Goal: Transaction & Acquisition: Purchase product/service

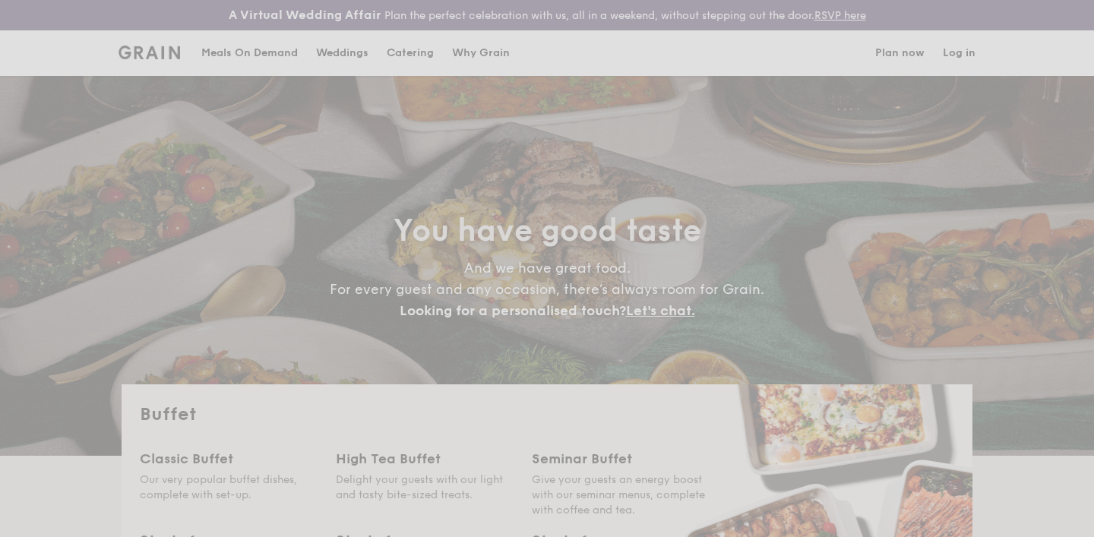
select select
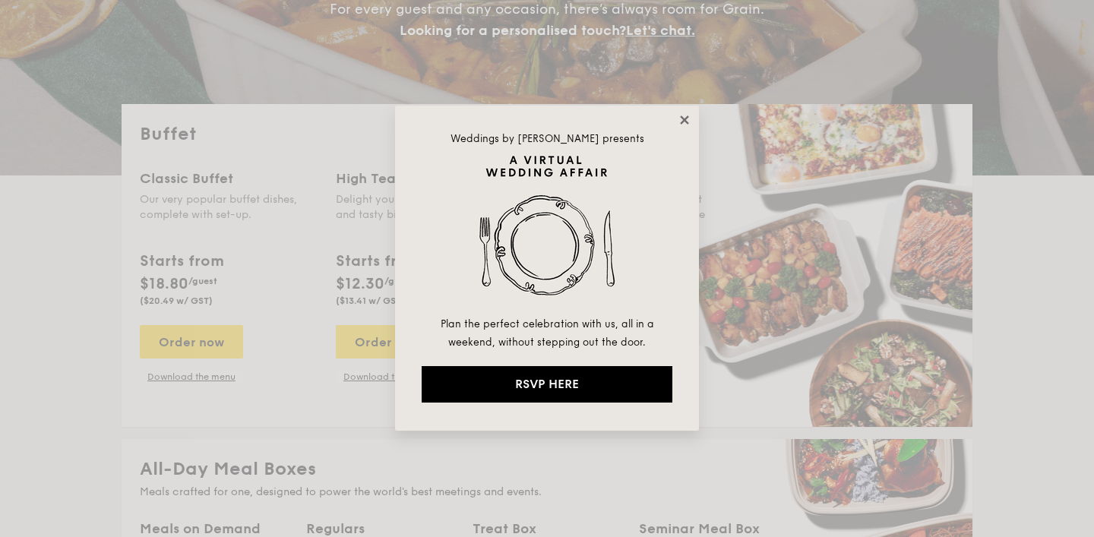
click at [684, 116] on icon at bounding box center [685, 120] width 14 height 14
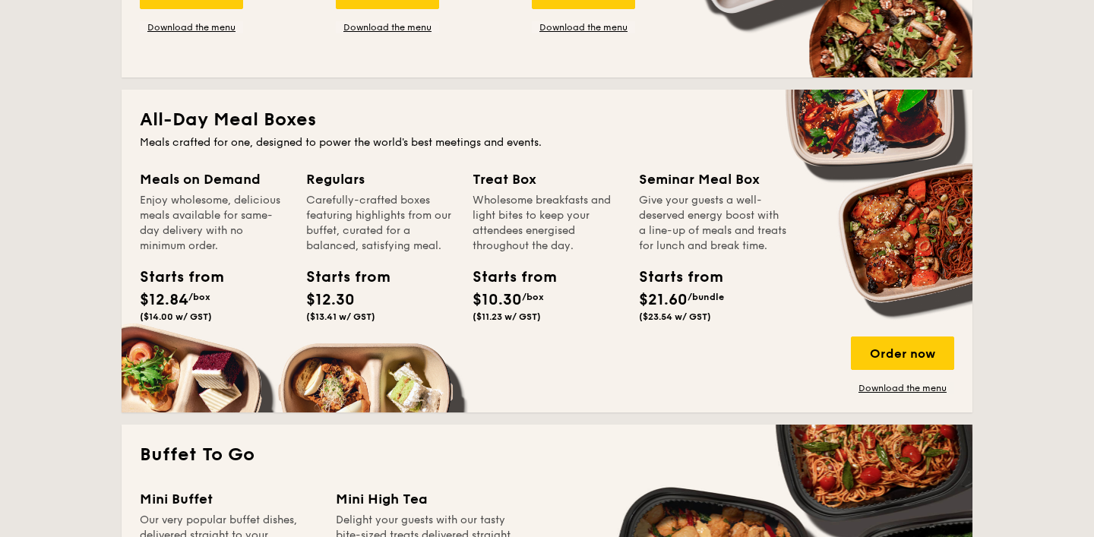
scroll to position [648, 0]
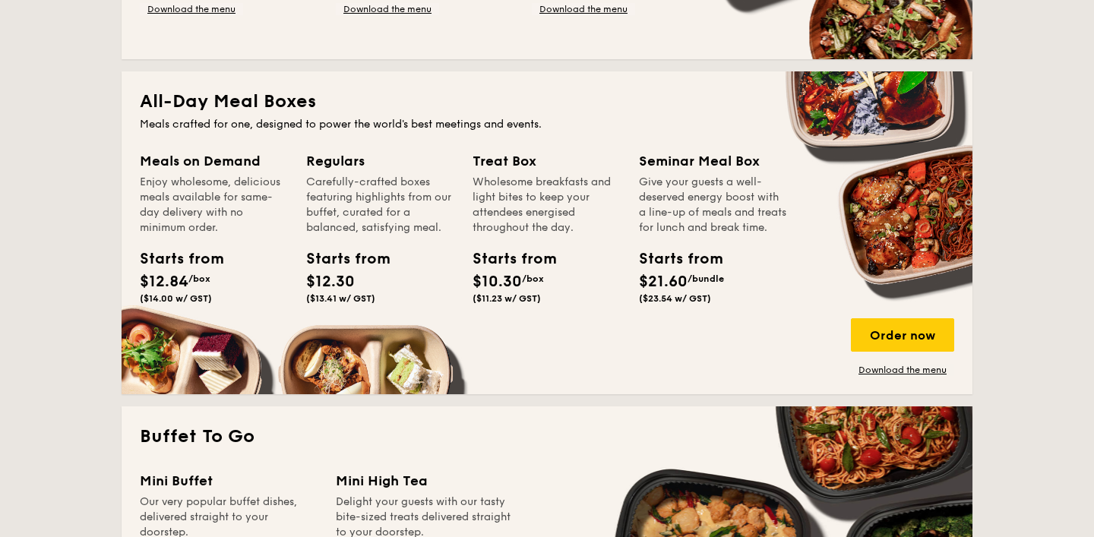
click at [219, 163] on div "Meals on Demand" at bounding box center [214, 160] width 148 height 21
click at [888, 334] on div "Order now" at bounding box center [902, 334] width 103 height 33
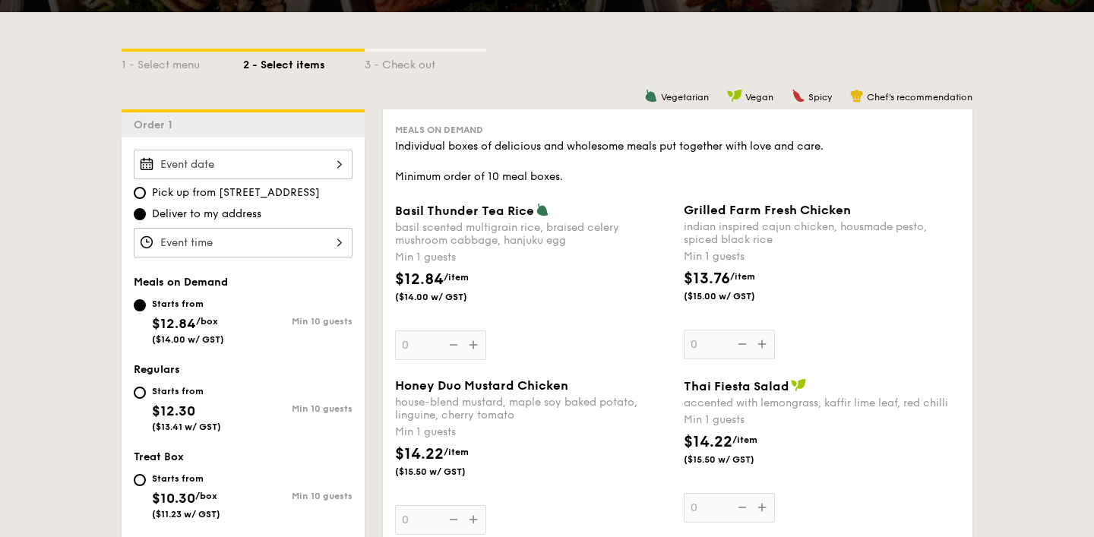
scroll to position [361, 0]
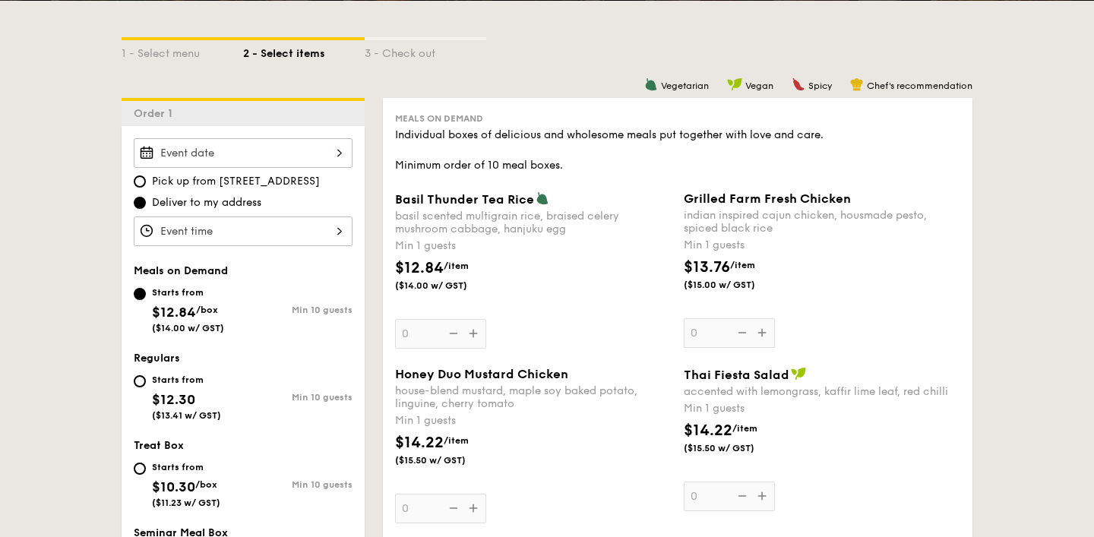
click at [248, 155] on div at bounding box center [243, 153] width 219 height 30
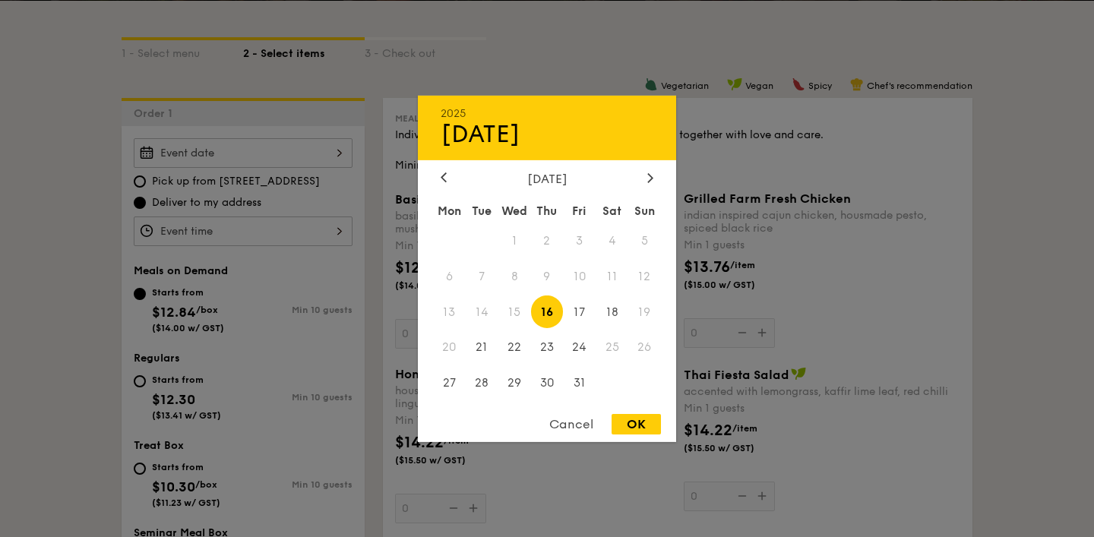
click at [616, 353] on span "25" at bounding box center [612, 347] width 33 height 33
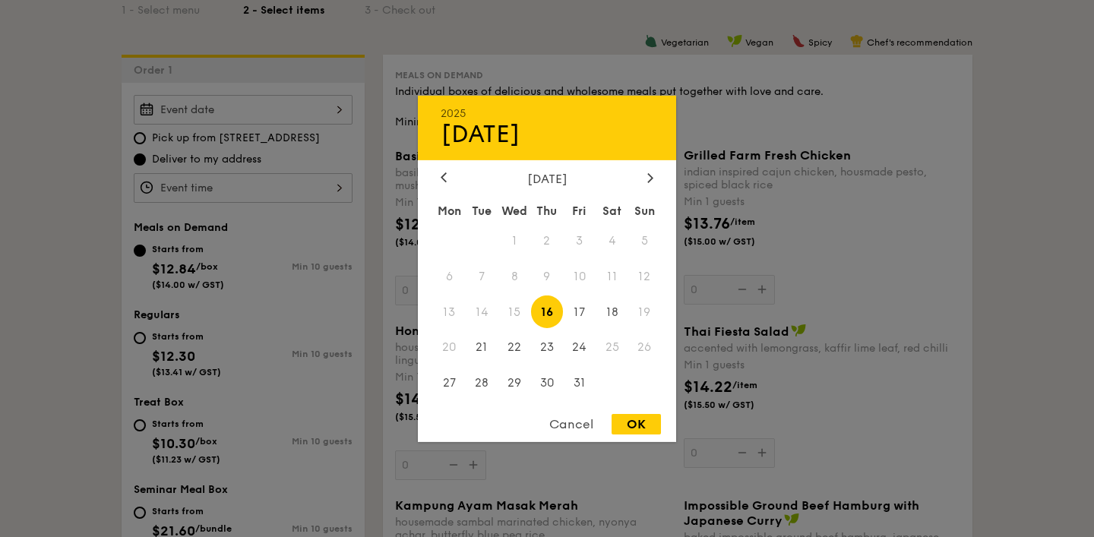
scroll to position [415, 0]
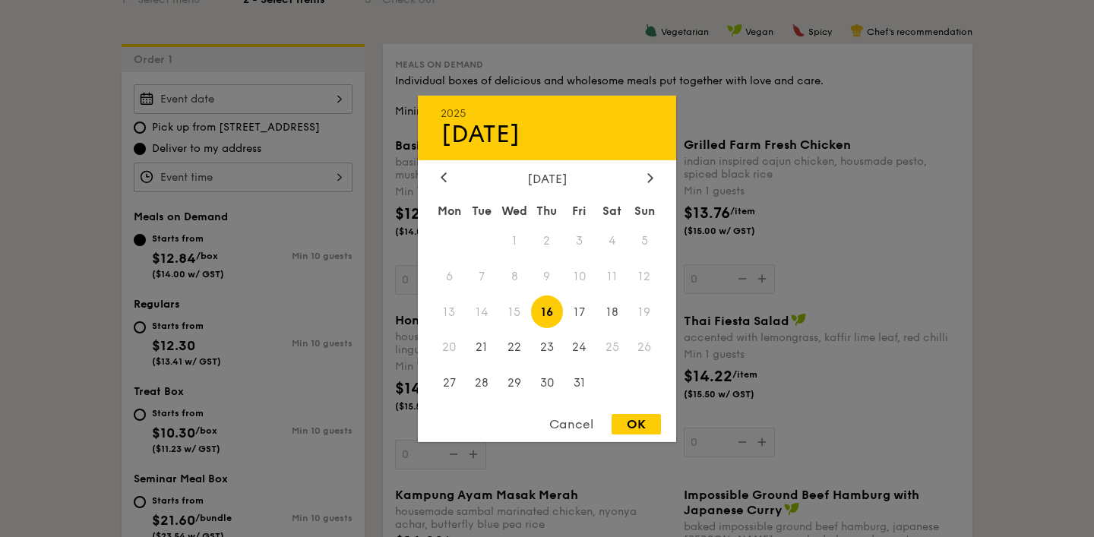
click at [607, 350] on span "25" at bounding box center [612, 347] width 33 height 33
click at [628, 338] on span "26" at bounding box center [644, 347] width 33 height 33
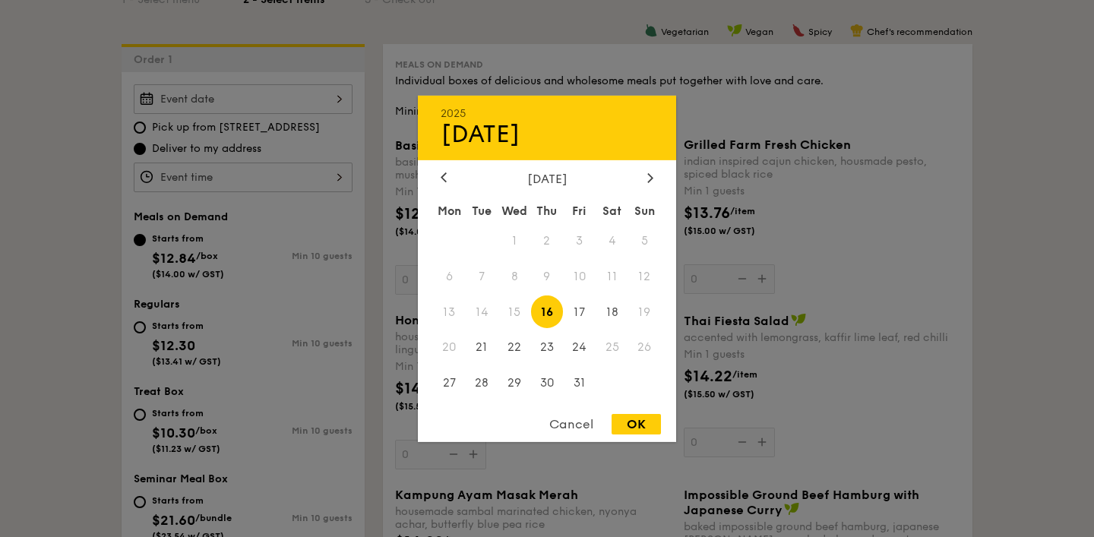
click at [584, 422] on div "Cancel" at bounding box center [571, 424] width 74 height 21
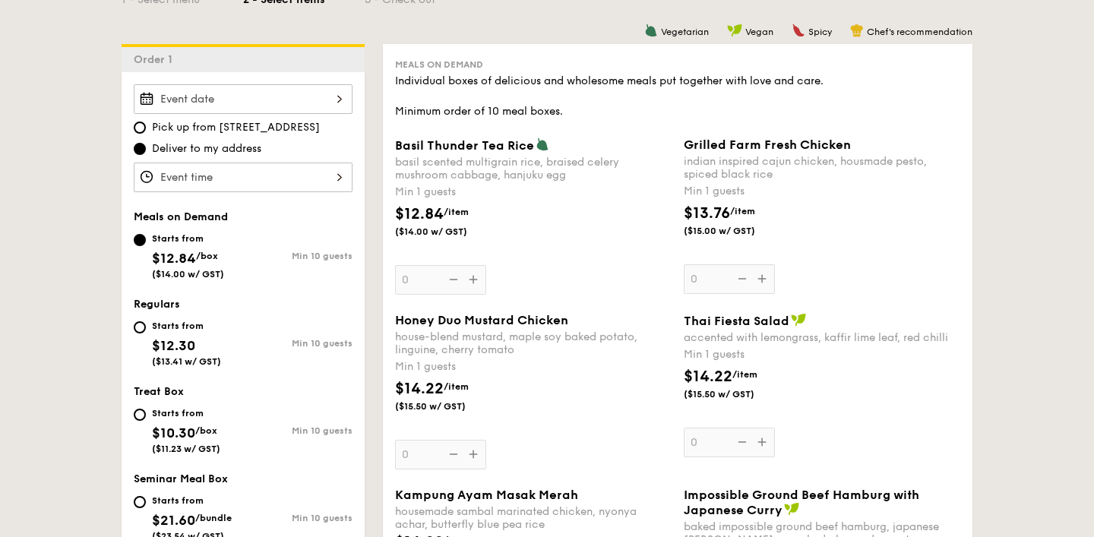
scroll to position [369, 0]
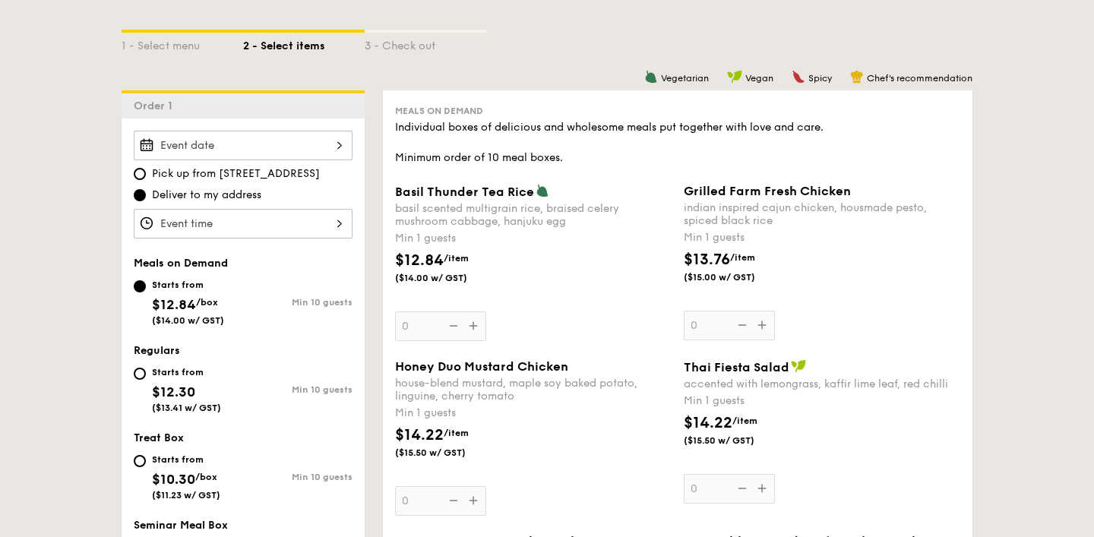
click at [280, 168] on span "Pick up from [STREET_ADDRESS]" at bounding box center [236, 173] width 168 height 15
click at [146, 168] on input "Pick up from [STREET_ADDRESS]" at bounding box center [140, 174] width 12 height 12
radio input "true"
click at [295, 150] on div "2025 Oct [DATE] Tue Wed Thu Fri Sat Sun 1 2 3 4 5 6 7 8 9 10 11 12 13 14 15 16 …" at bounding box center [243, 146] width 219 height 30
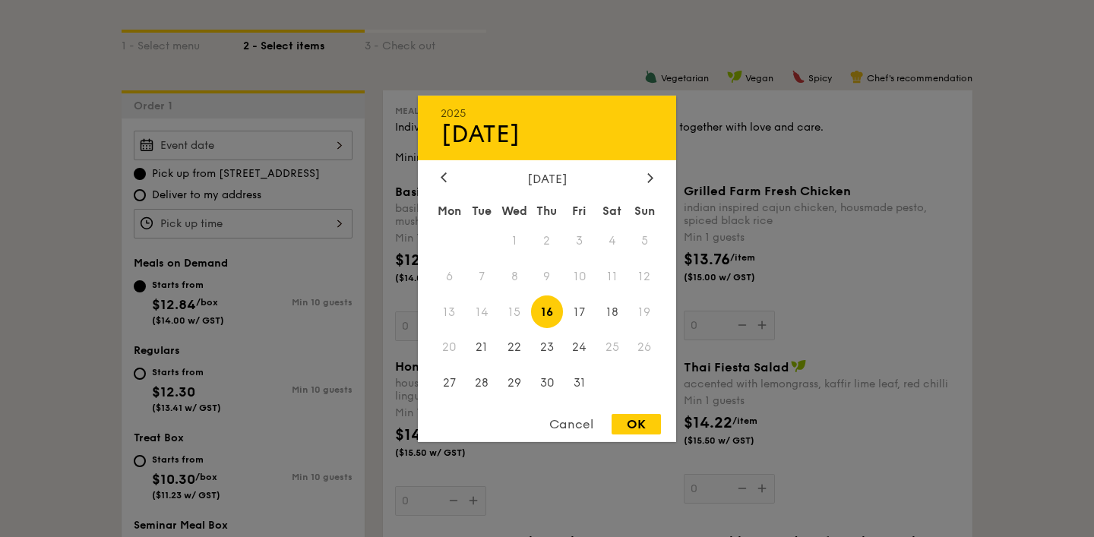
click at [191, 182] on div at bounding box center [547, 268] width 1094 height 537
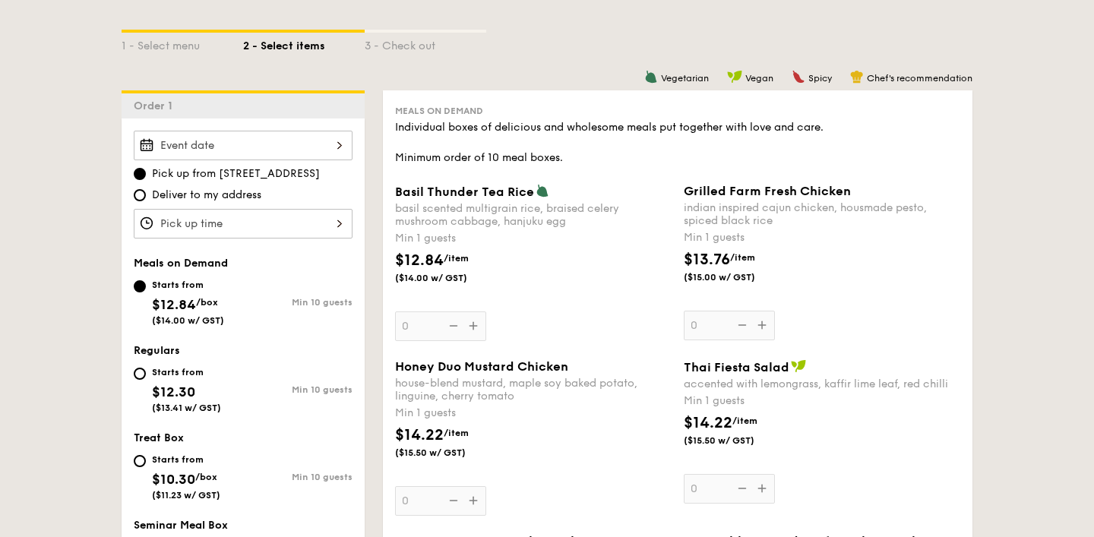
click at [231, 198] on span "Deliver to my address" at bounding box center [206, 195] width 109 height 15
click at [146, 198] on input "Deliver to my address" at bounding box center [140, 195] width 12 height 12
radio input "true"
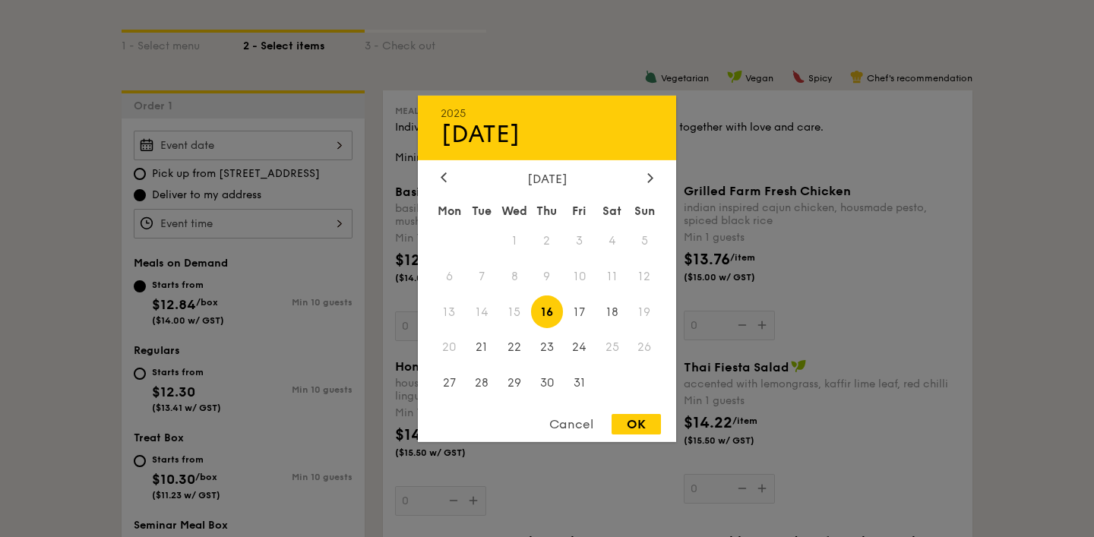
click at [255, 153] on div "2025 Oct [DATE] Tue Wed Thu Fri Sat Sun 1 2 3 4 5 6 7 8 9 10 11 12 13 14 15 16 …" at bounding box center [243, 146] width 219 height 30
click at [286, 350] on div at bounding box center [547, 268] width 1094 height 537
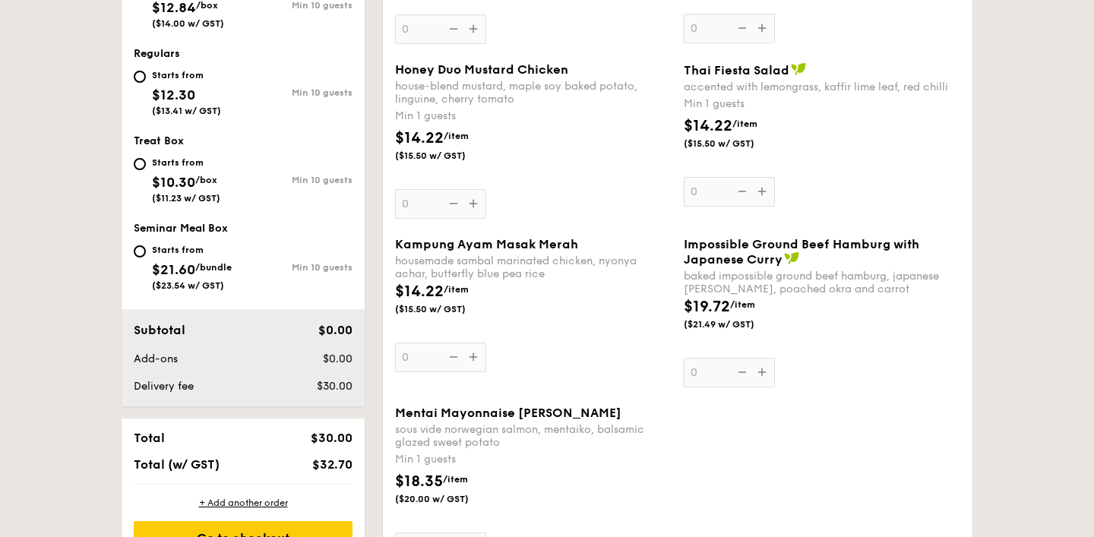
scroll to position [0, 0]
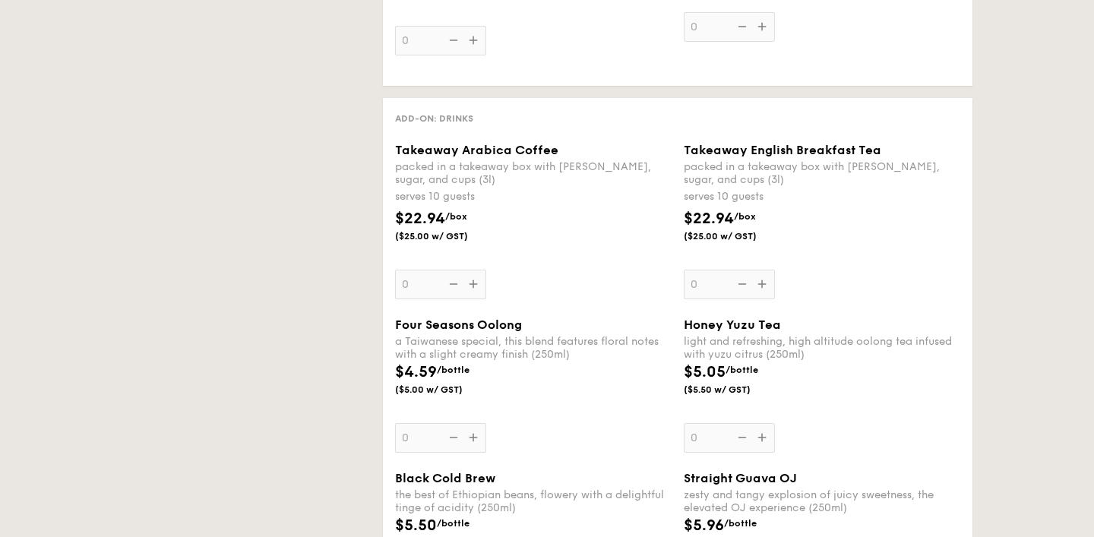
select select
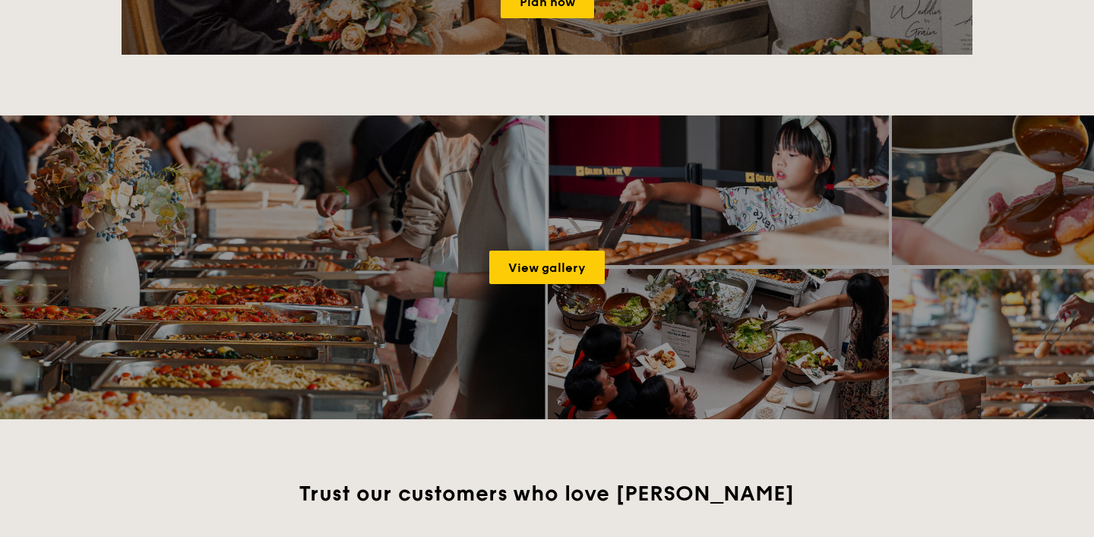
scroll to position [2005, 0]
